Goal: Information Seeking & Learning: Find specific fact

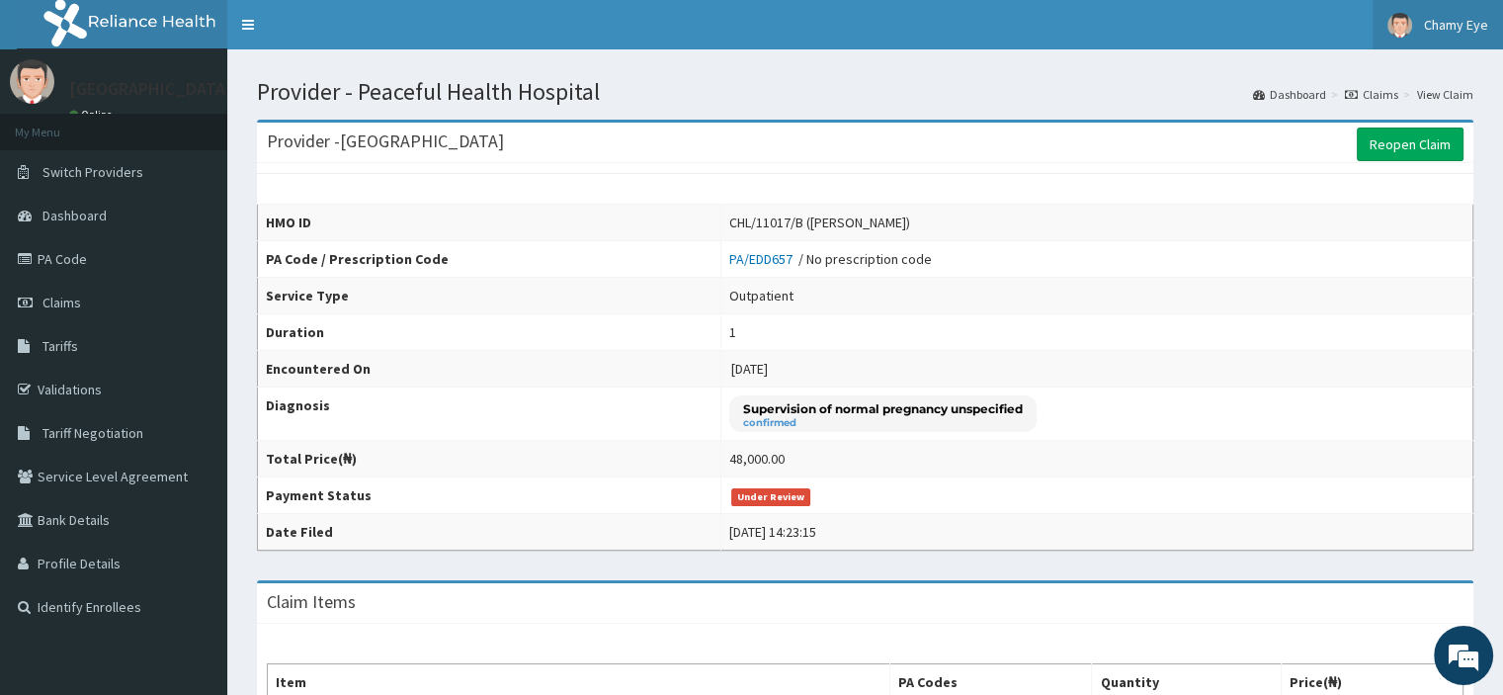
click at [1443, 29] on span "Chamy Eye" at bounding box center [1456, 25] width 64 height 18
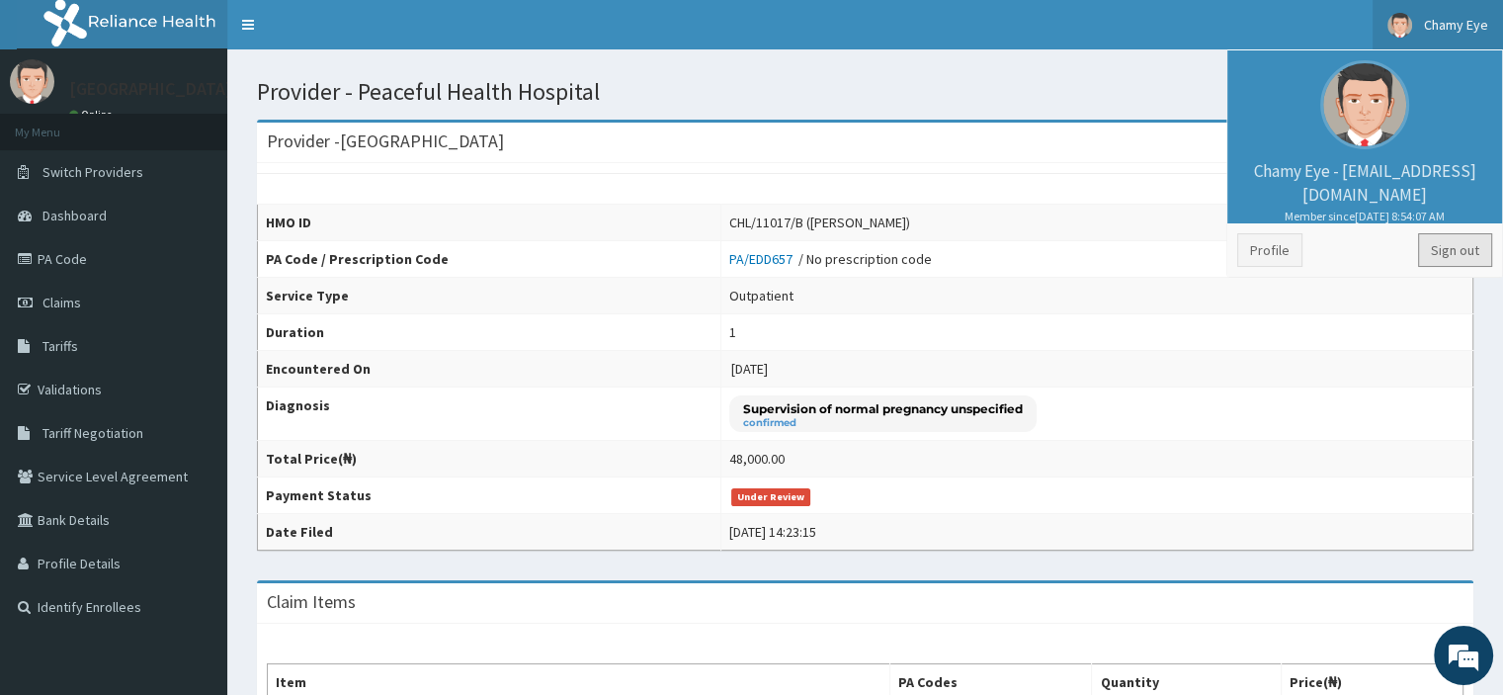
click at [1458, 256] on link "Sign out" at bounding box center [1455, 250] width 74 height 34
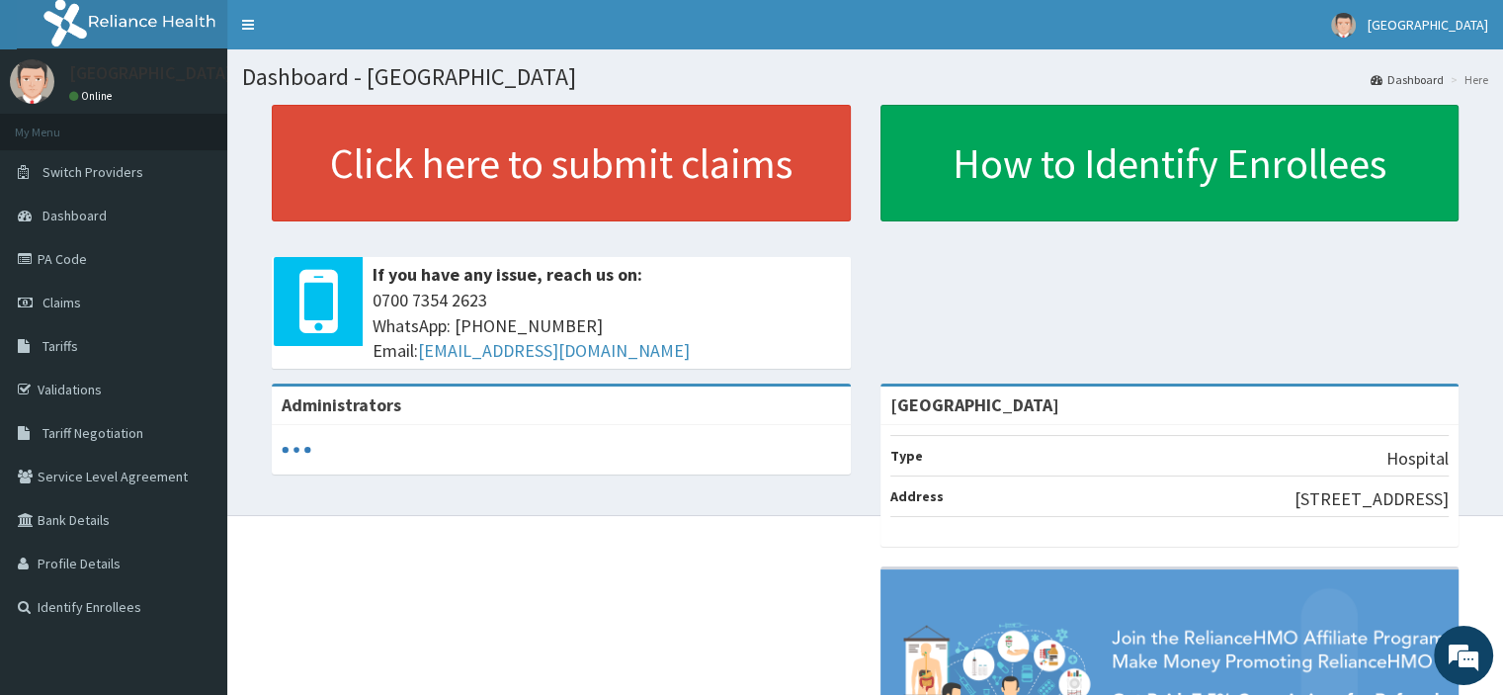
click at [63, 270] on link "PA Code" at bounding box center [113, 258] width 227 height 43
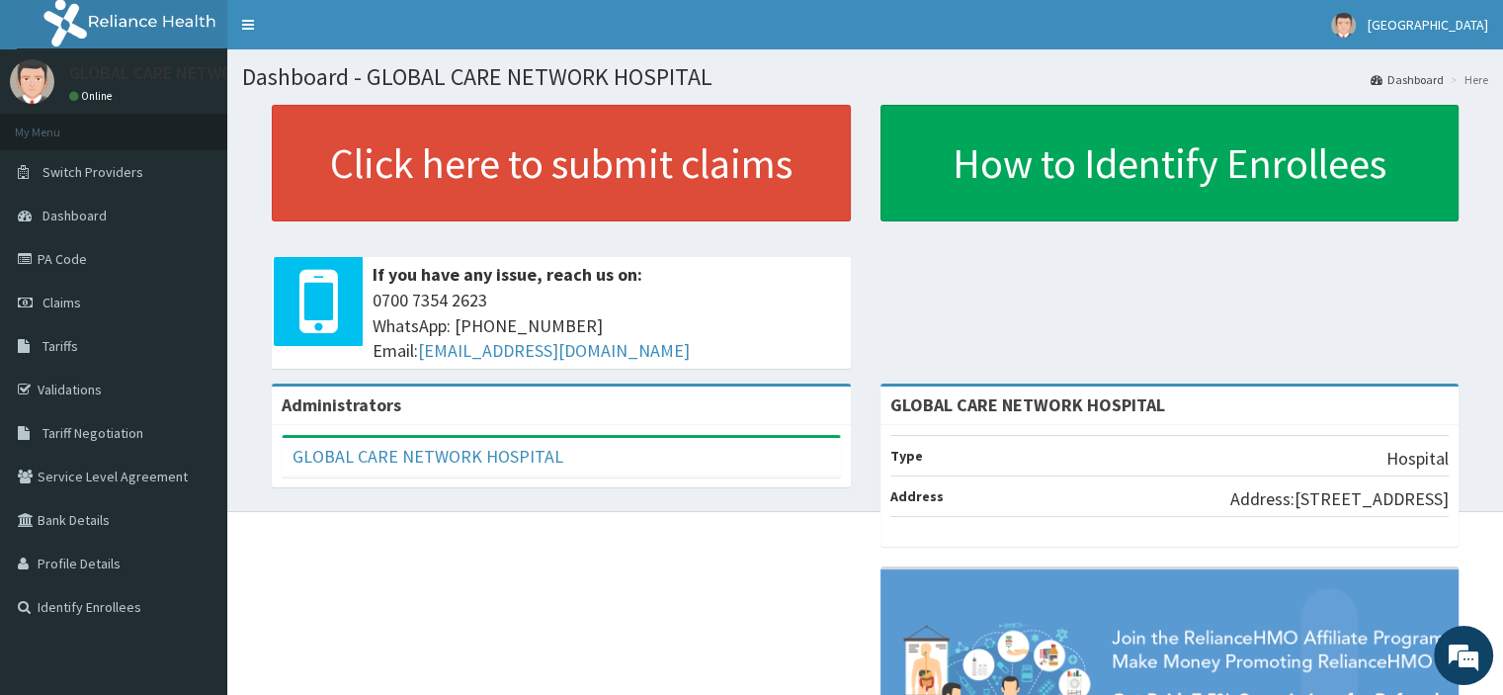
click at [65, 343] on span "Tariffs" at bounding box center [60, 346] width 36 height 18
click at [78, 429] on span "Tariff Negotiation" at bounding box center [92, 433] width 101 height 18
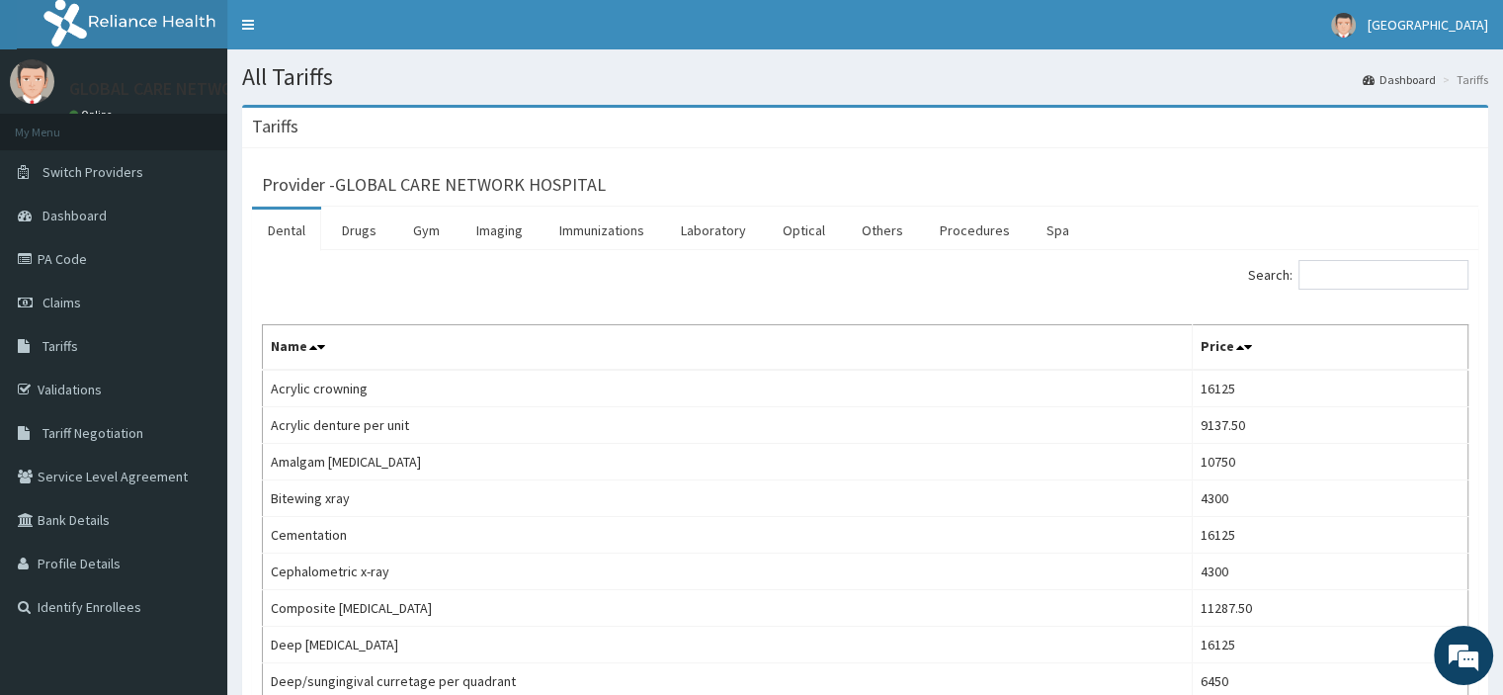
click at [361, 232] on link "Drugs" at bounding box center [359, 229] width 66 height 41
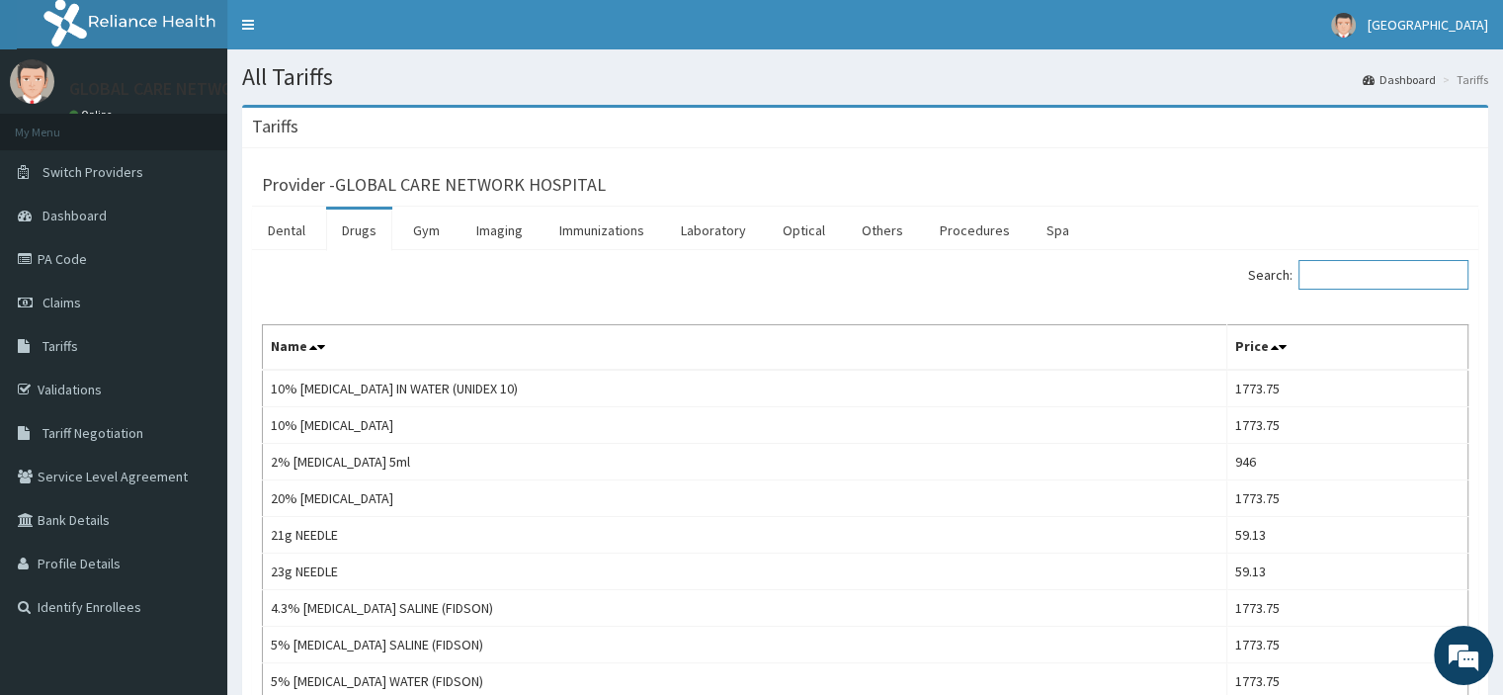
click at [1384, 283] on input "Search:" at bounding box center [1383, 275] width 170 height 30
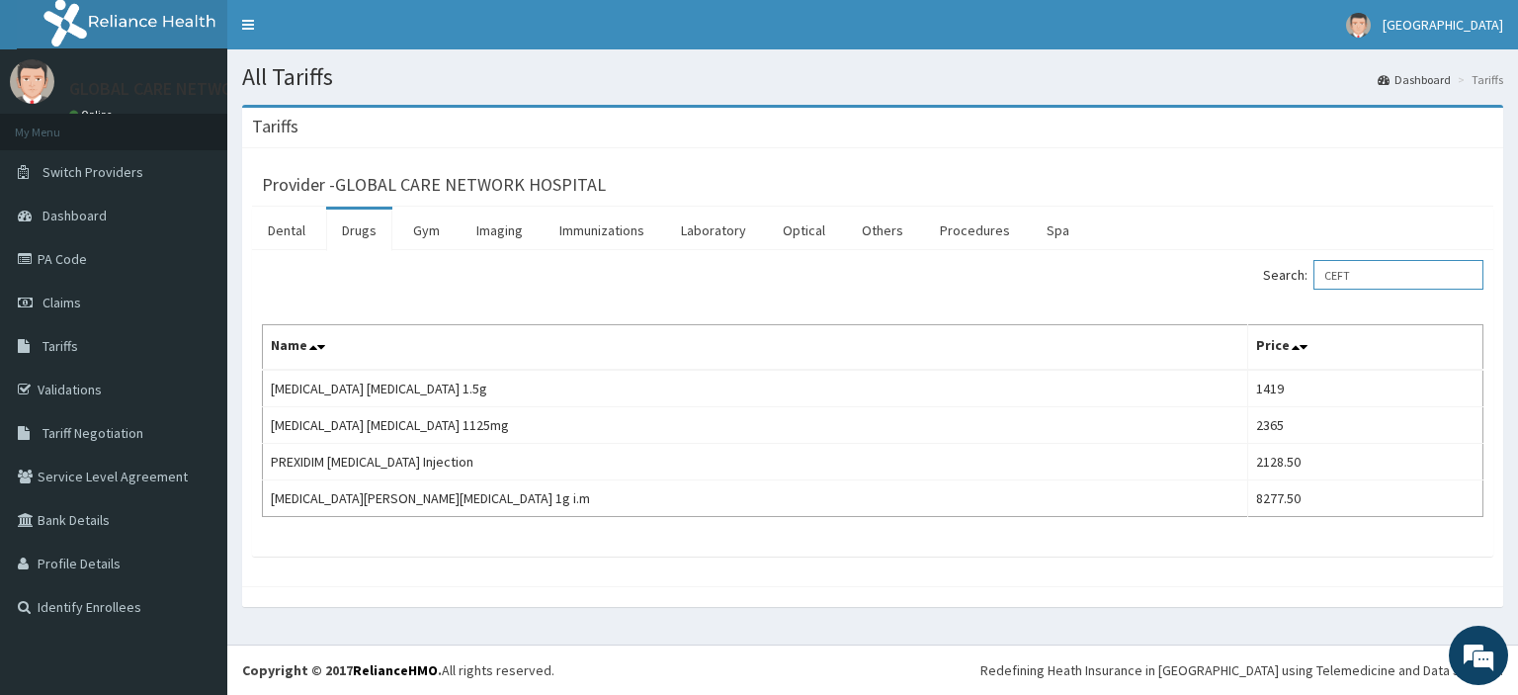
type input "CEFT"
